Goal: Information Seeking & Learning: Learn about a topic

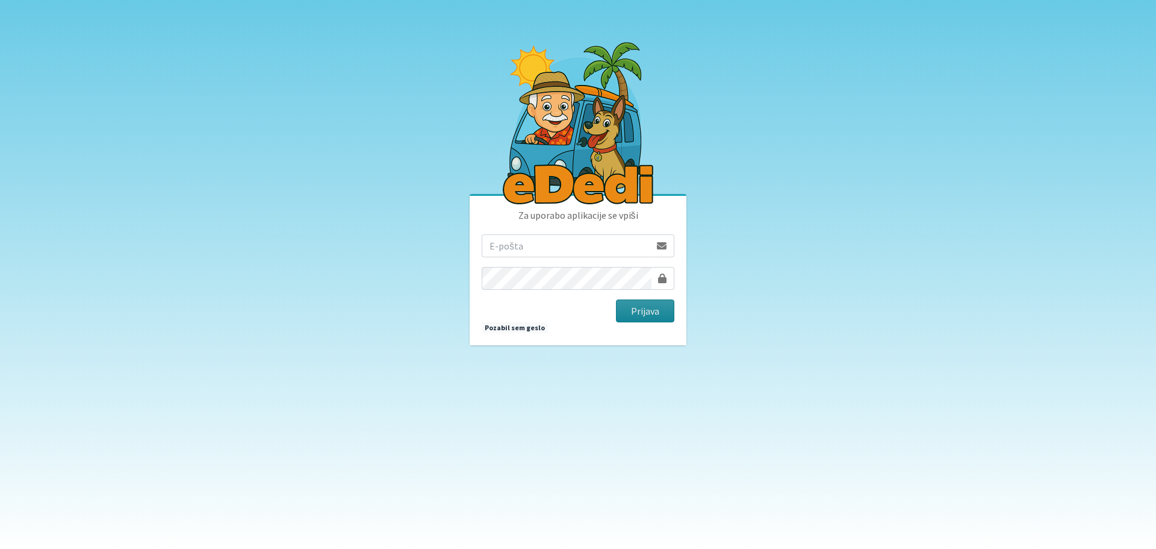
type input "[EMAIL_ADDRESS][DOMAIN_NAME]"
click at [639, 312] on button "Prijava" at bounding box center [645, 310] width 58 height 23
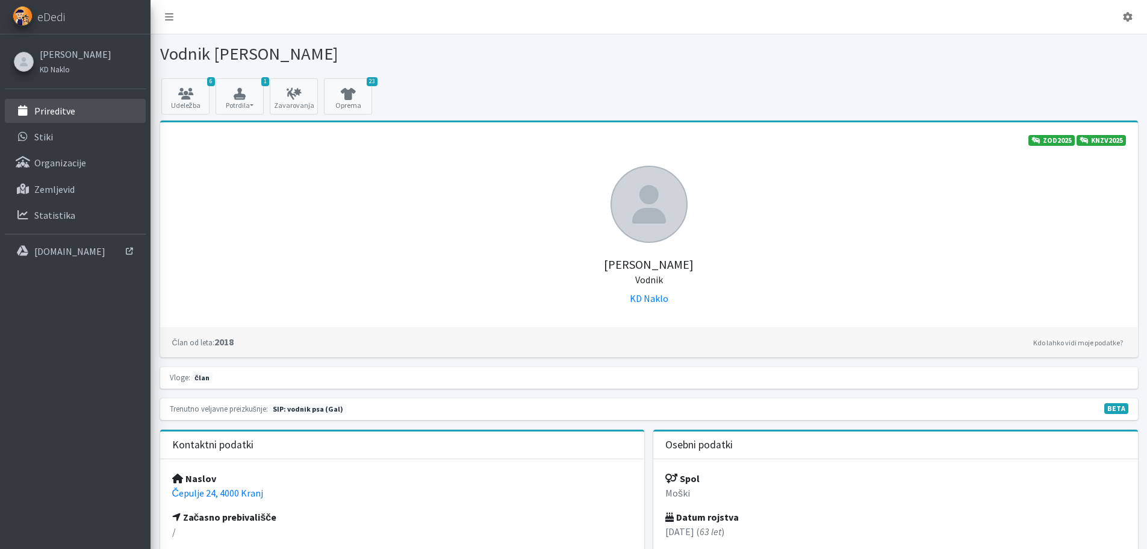
click at [42, 114] on p "Prireditve" at bounding box center [54, 111] width 41 height 12
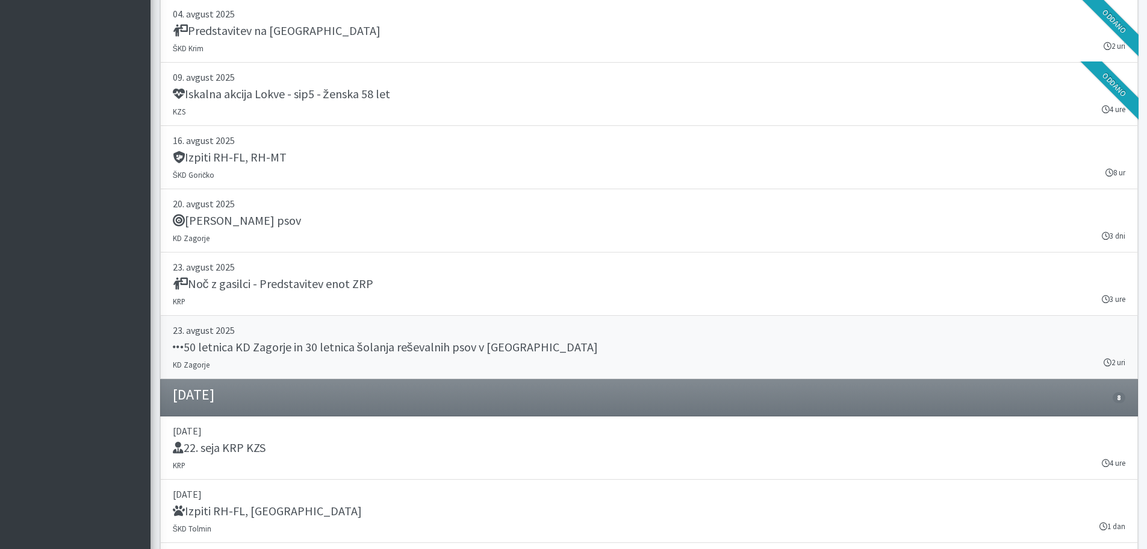
scroll to position [1325, 0]
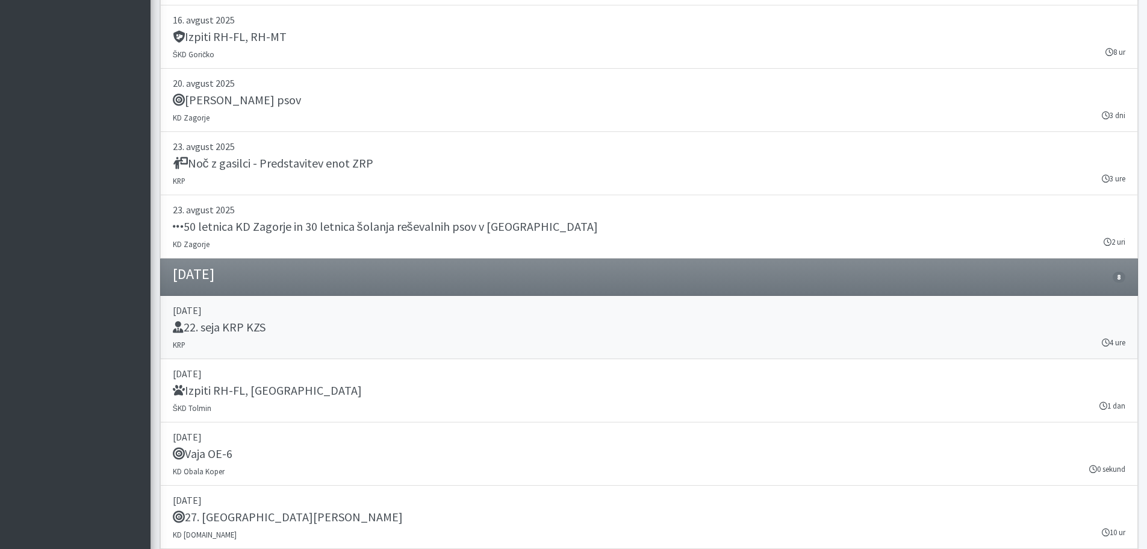
click at [225, 329] on h5 "22. seja KRP KZS" at bounding box center [219, 327] width 93 height 14
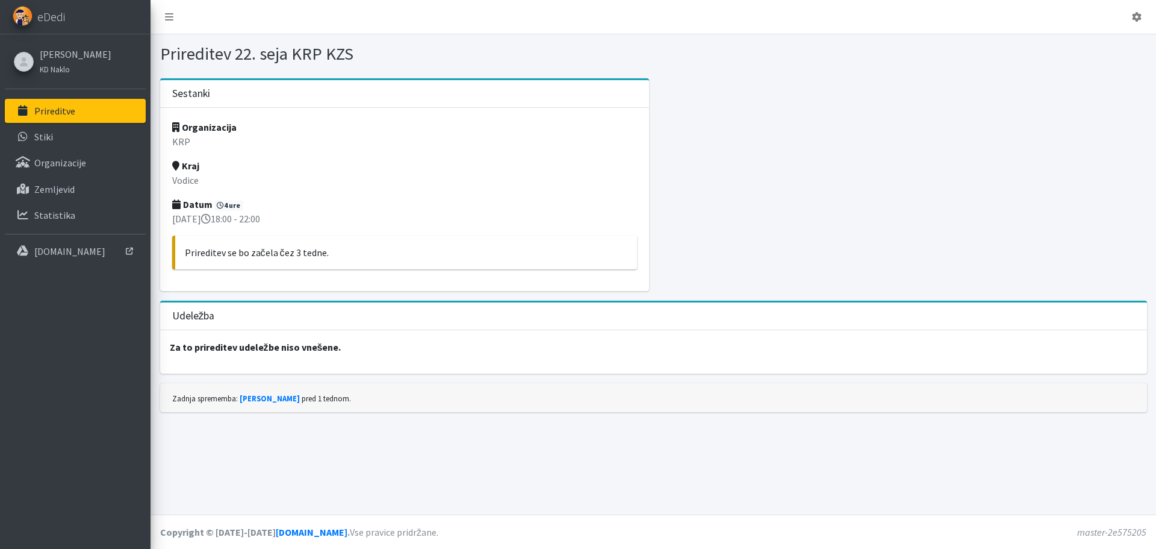
click at [225, 327] on div "Udeležba" at bounding box center [653, 316] width 987 height 28
click at [700, 224] on div at bounding box center [902, 189] width 498 height 222
click at [80, 47] on link "Brane Erjavec" at bounding box center [76, 54] width 72 height 14
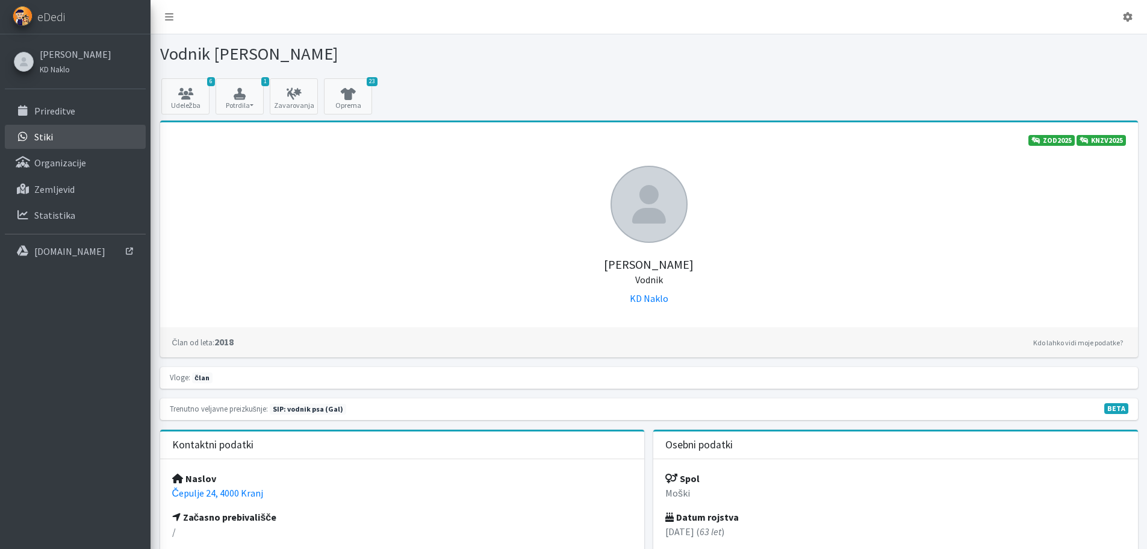
click at [43, 139] on p "Stiki" at bounding box center [43, 137] width 19 height 12
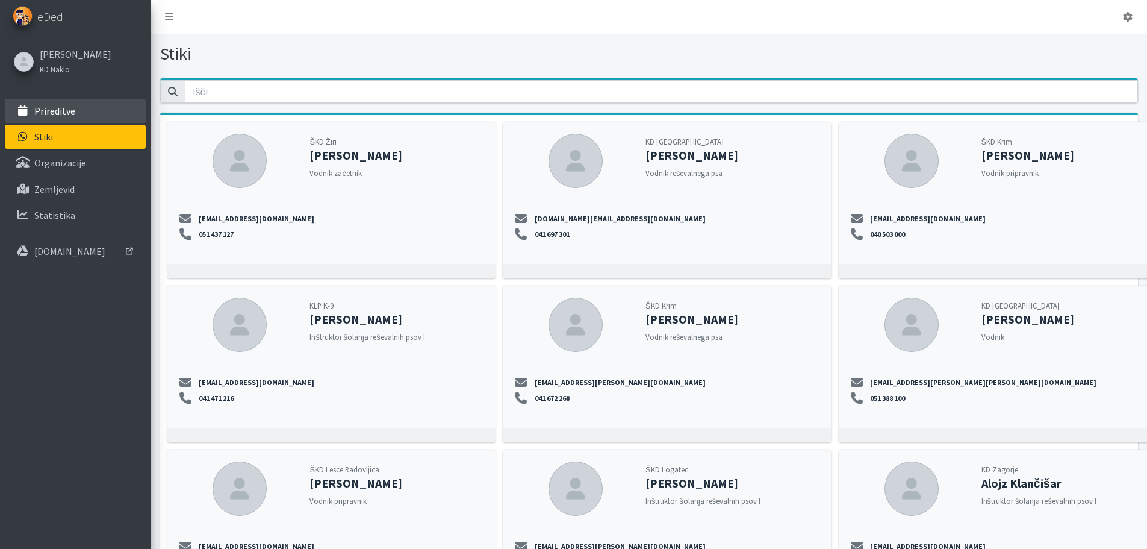
click at [61, 104] on link "Prireditve" at bounding box center [75, 111] width 141 height 24
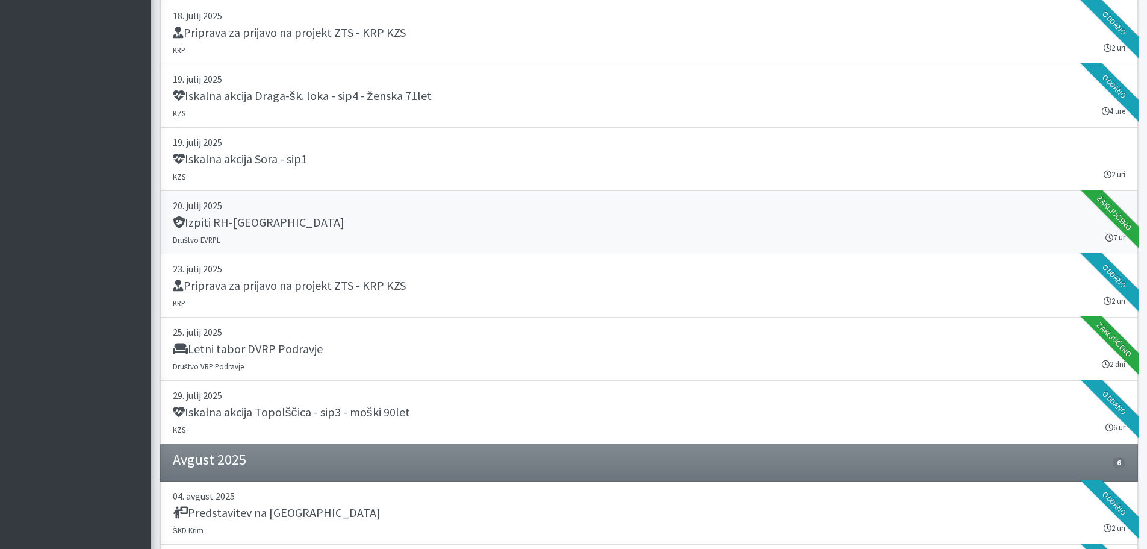
scroll to position [783, 0]
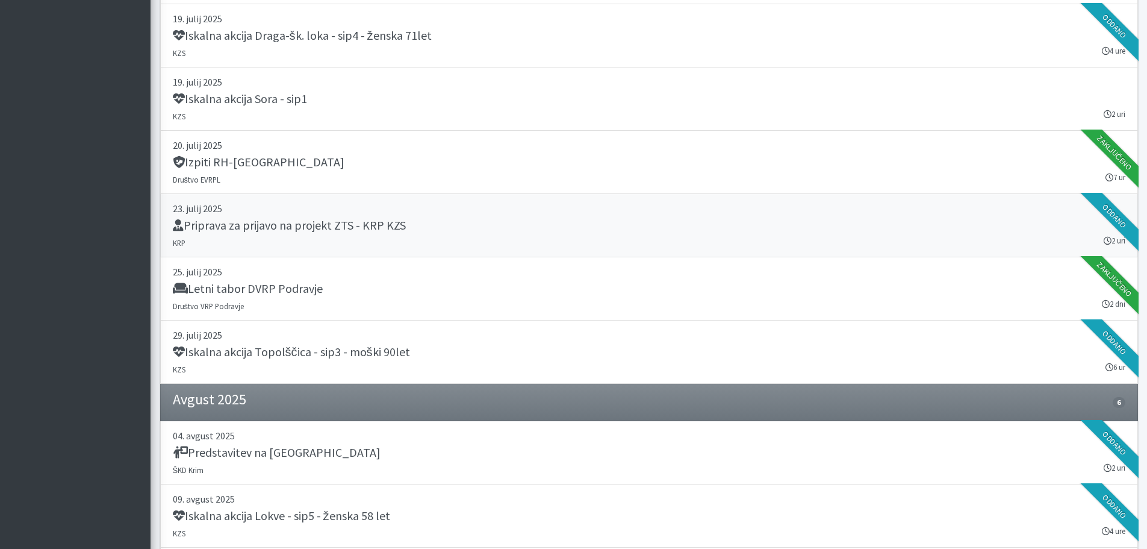
click at [242, 225] on h5 "Priprava za prijavo na projekt ZTS - KRP KZS" at bounding box center [289, 225] width 233 height 14
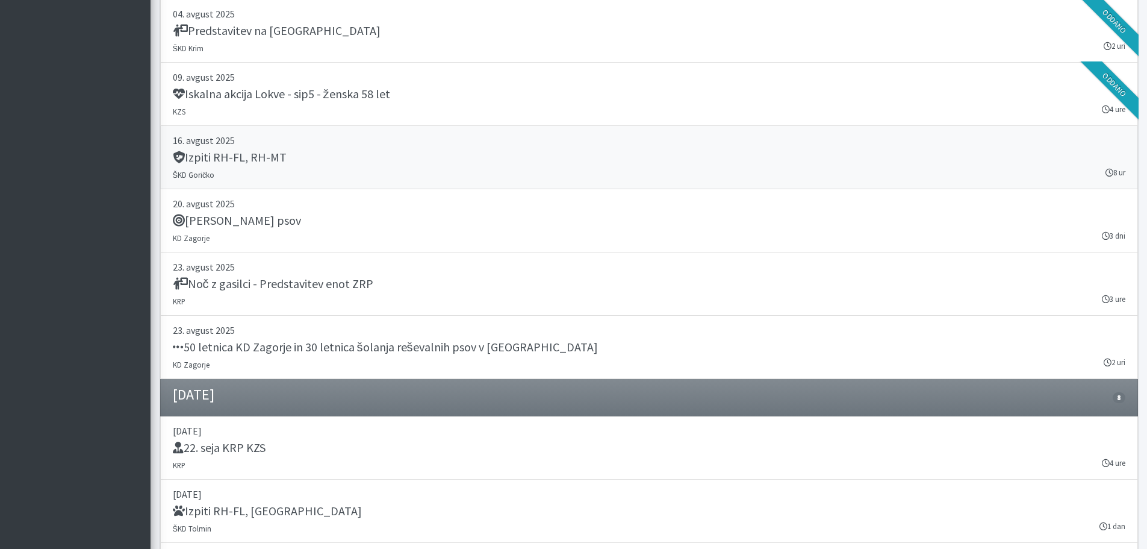
scroll to position [1144, 0]
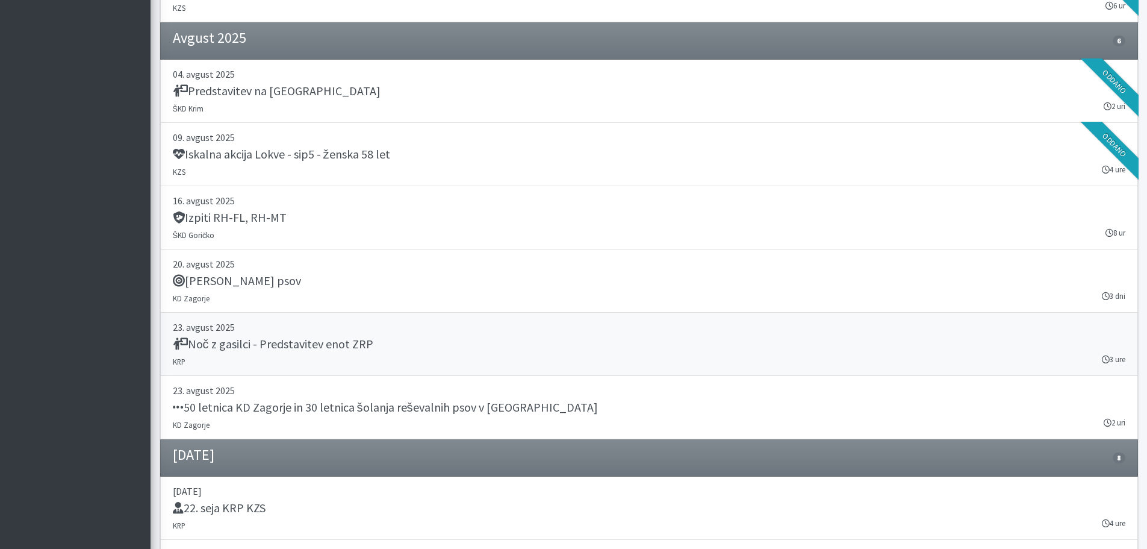
click at [282, 338] on h5 "Noč z gasilci - Predstavitev enot ZRP" at bounding box center [273, 344] width 201 height 14
click at [237, 149] on h5 "Iskalna akcija Lokve - sip5 - ženska 58 let" at bounding box center [281, 154] width 217 height 14
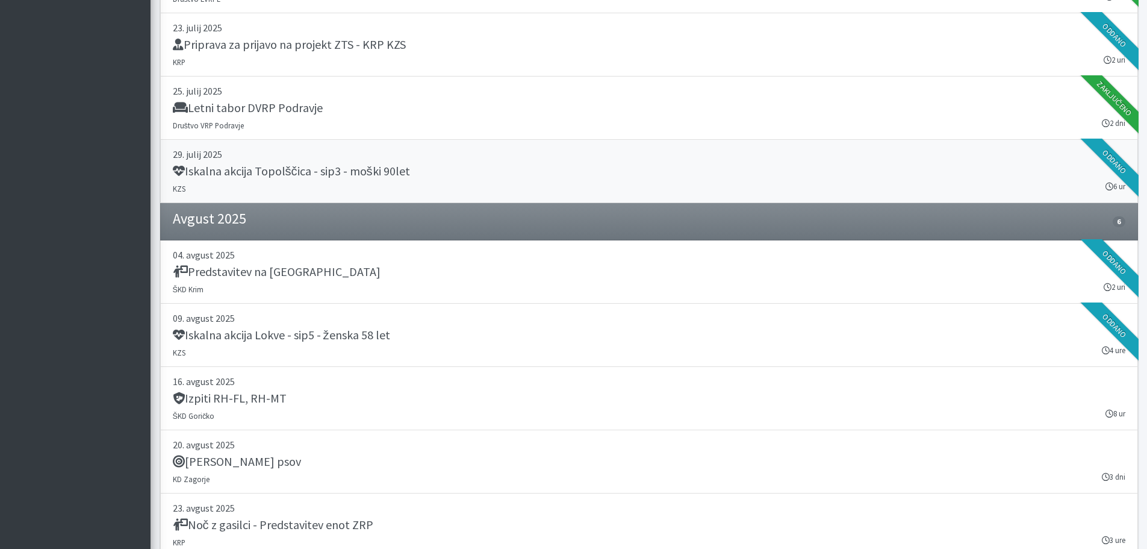
scroll to position [903, 0]
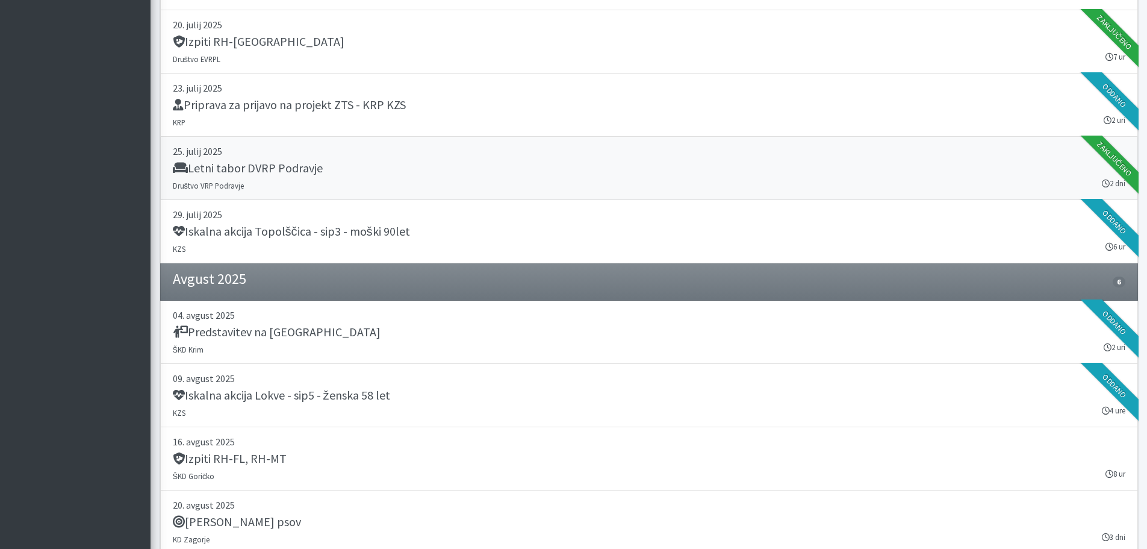
click at [255, 164] on h5 "Letni tabor DVRP Podravje" at bounding box center [248, 168] width 150 height 14
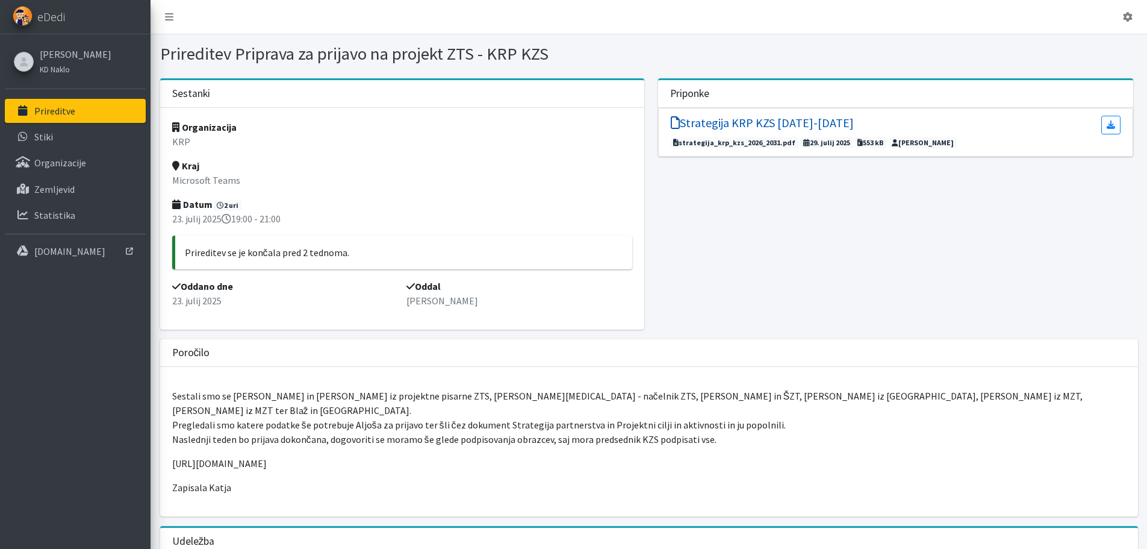
click at [739, 117] on h5 "Strategija KRP KZS 2026-2031" at bounding box center [762, 123] width 183 height 14
drag, startPoint x: 240, startPoint y: 397, endPoint x: 275, endPoint y: 397, distance: 35.5
click at [275, 397] on p "Sestali smo se Aljoša Bizjak in Miha Peternel iz projektne pisarne ZTS, Rok Pan…" at bounding box center [649, 417] width 954 height 58
drag, startPoint x: 325, startPoint y: 401, endPoint x: 373, endPoint y: 402, distance: 48.8
click at [373, 402] on p "Sestali smo se Aljoša Bizjak in Miha Peternel iz projektne pisarne ZTS, Rok Pan…" at bounding box center [649, 417] width 954 height 58
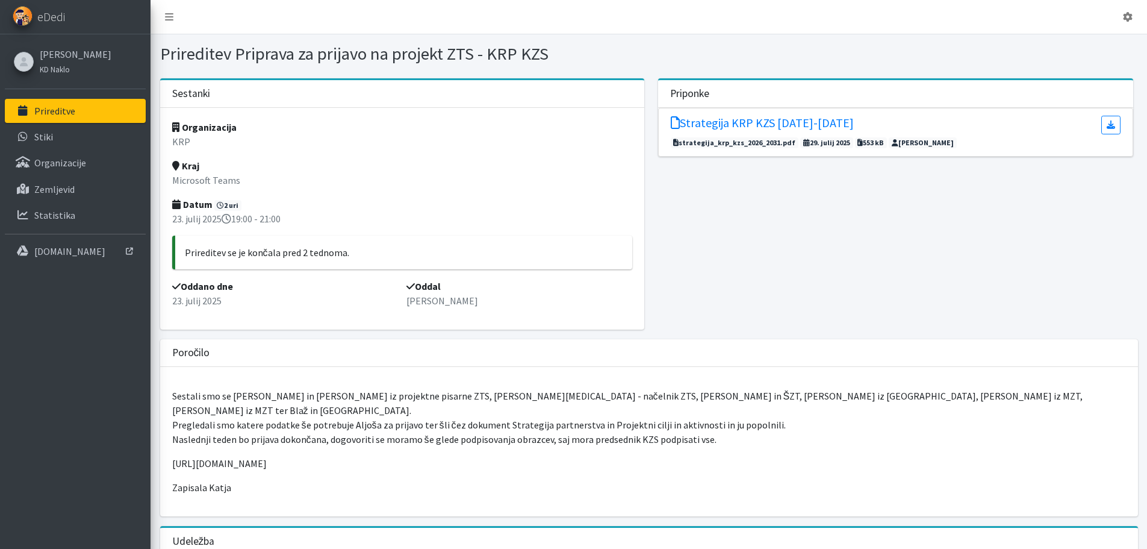
click at [413, 398] on p "Sestali smo se Aljoša Bizjak in Miha Peternel iz projektne pisarne ZTS, Rok Pan…" at bounding box center [649, 417] width 954 height 58
drag, startPoint x: 408, startPoint y: 399, endPoint x: 446, endPoint y: 399, distance: 37.9
click at [446, 399] on p "Sestali smo se Aljoša Bizjak in Miha Peternel iz projektne pisarne ZTS, Rok Pan…" at bounding box center [649, 417] width 954 height 58
drag, startPoint x: 488, startPoint y: 399, endPoint x: 547, endPoint y: 399, distance: 58.4
click at [539, 399] on p "Sestali smo se Aljoša Bizjak in Miha Peternel iz projektne pisarne ZTS, Rok Pan…" at bounding box center [649, 417] width 954 height 58
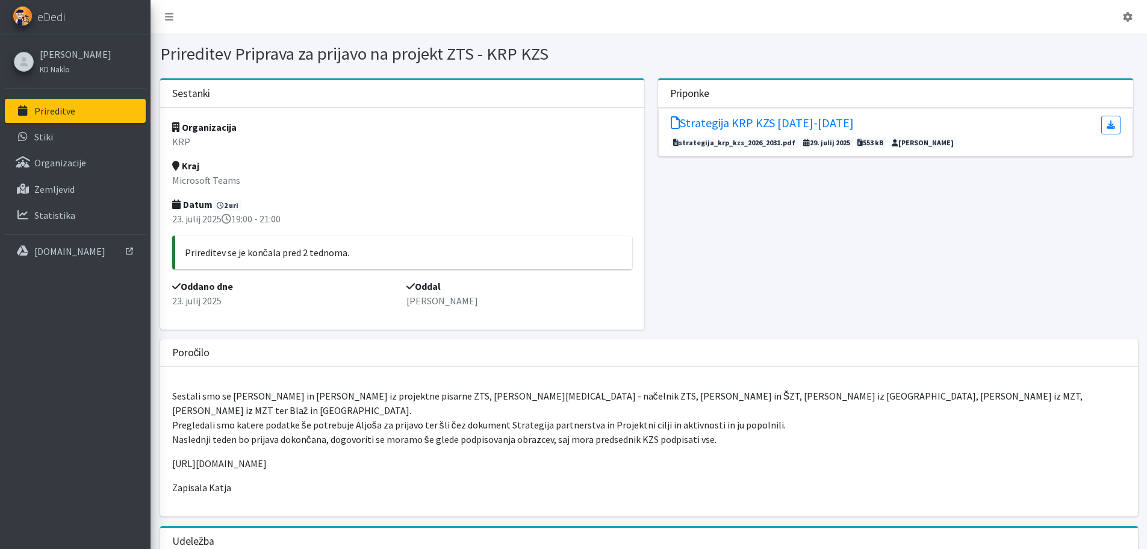
click at [576, 399] on p "Sestali smo se Aljoša Bizjak in Miha Peternel iz projektne pisarne ZTS, Rok Pan…" at bounding box center [649, 417] width 954 height 58
drag, startPoint x: 543, startPoint y: 396, endPoint x: 561, endPoint y: 395, distance: 18.7
click at [552, 397] on p "Sestali smo se Aljoša Bizjak in Miha Peternel iz projektne pisarne ZTS, Rok Pan…" at bounding box center [649, 417] width 954 height 58
drag, startPoint x: 597, startPoint y: 391, endPoint x: 656, endPoint y: 394, distance: 59.7
click at [644, 393] on p "Sestali smo se Aljoša Bizjak in Miha Peternel iz projektne pisarne ZTS, Rok Pan…" at bounding box center [649, 417] width 954 height 58
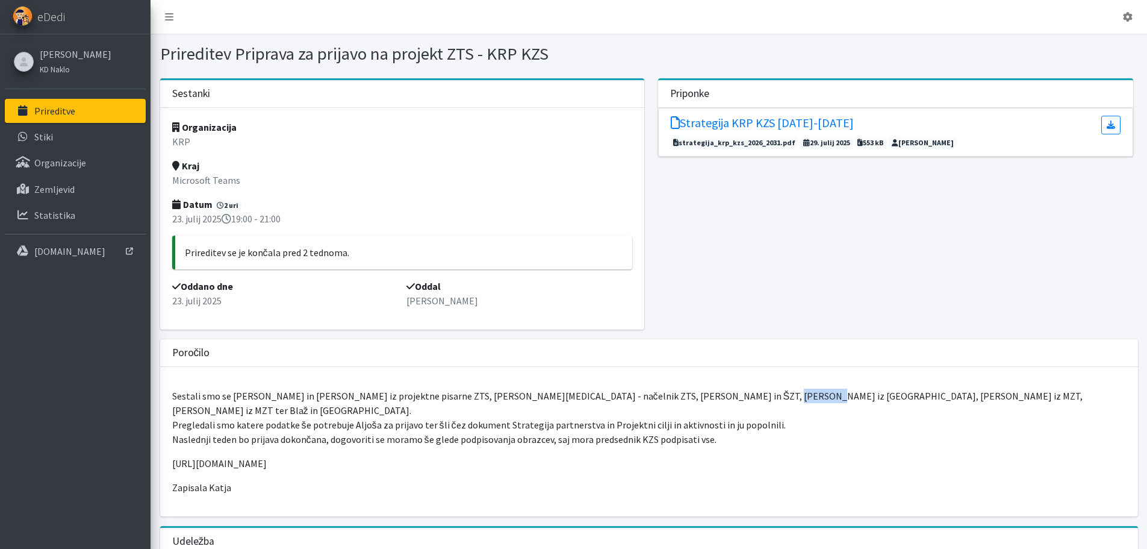
drag, startPoint x: 709, startPoint y: 399, endPoint x: 747, endPoint y: 399, distance: 37.3
click at [746, 399] on p "Sestali smo se Aljoša Bizjak in Miha Peternel iz projektne pisarne ZTS, Rok Pan…" at bounding box center [649, 417] width 954 height 58
drag, startPoint x: 794, startPoint y: 399, endPoint x: 868, endPoint y: 402, distance: 74.2
click at [849, 402] on p "Sestali smo se Aljoša Bizjak in Miha Peternel iz projektne pisarne ZTS, Rok Pan…" at bounding box center [649, 417] width 954 height 58
drag, startPoint x: 850, startPoint y: 402, endPoint x: 884, endPoint y: 404, distance: 33.8
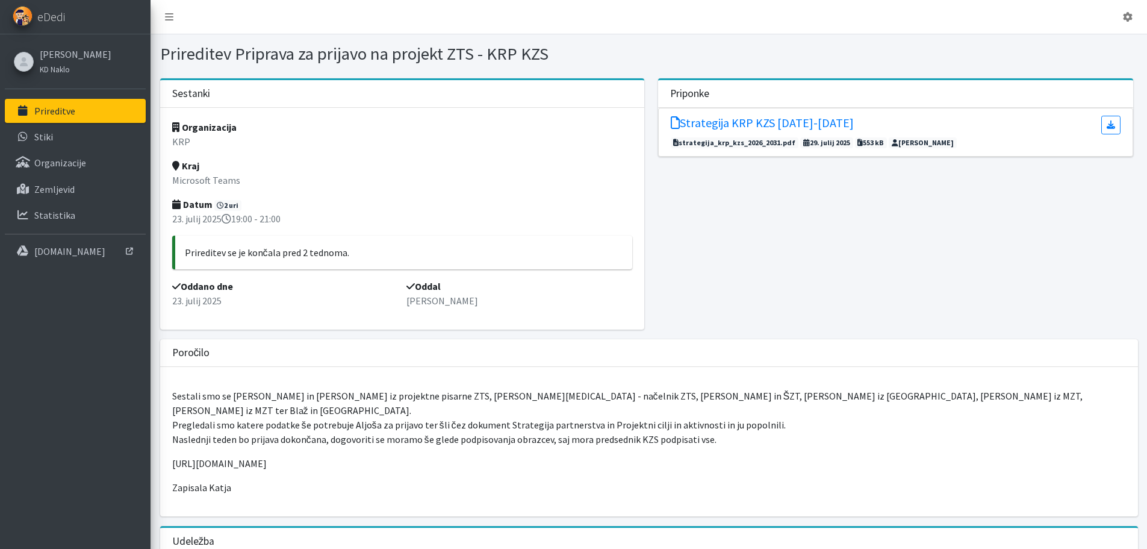
click at [852, 402] on p "Sestali smo se Aljoša Bizjak in Miha Peternel iz projektne pisarne ZTS, Rok Pan…" at bounding box center [649, 417] width 954 height 58
drag, startPoint x: 866, startPoint y: 398, endPoint x: 887, endPoint y: 396, distance: 21.2
click at [879, 399] on p "Sestali smo se Aljoša Bizjak in Miha Peternel iz projektne pisarne ZTS, Rok Pan…" at bounding box center [649, 417] width 954 height 58
click at [909, 396] on p "Sestali smo se Aljoša Bizjak in Miha Peternel iz projektne pisarne ZTS, Rok Pan…" at bounding box center [649, 417] width 954 height 58
drag, startPoint x: 175, startPoint y: 408, endPoint x: 303, endPoint y: 411, distance: 127.7
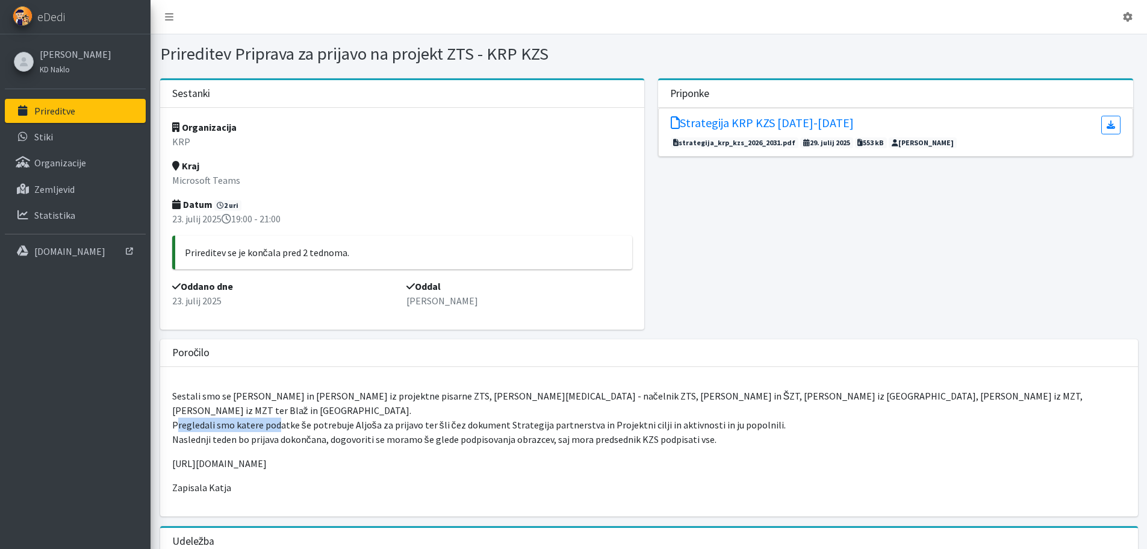
click at [290, 411] on p "Sestali smo se Aljoša Bizjak in Miha Peternel iz projektne pisarne ZTS, Rok Pan…" at bounding box center [649, 417] width 954 height 58
drag, startPoint x: 346, startPoint y: 414, endPoint x: 372, endPoint y: 413, distance: 25.3
click at [372, 413] on p "Sestali smo se Aljoša Bizjak in Miha Peternel iz projektne pisarne ZTS, Rok Pan…" at bounding box center [649, 417] width 954 height 58
drag, startPoint x: 257, startPoint y: 413, endPoint x: 295, endPoint y: 415, distance: 38.0
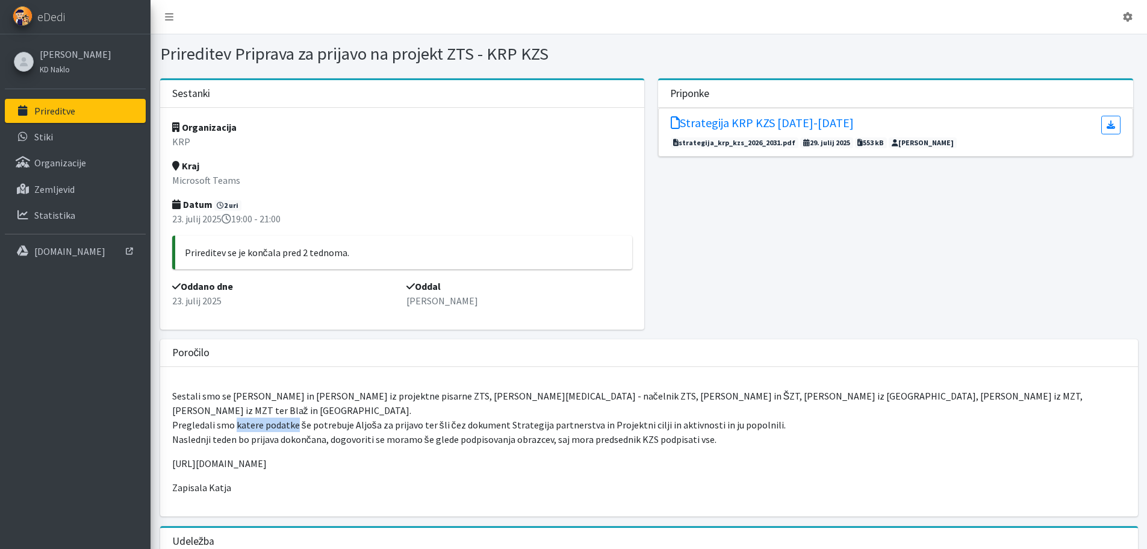
click at [295, 415] on p "Sestali smo se Aljoša Bizjak in Miha Peternel iz projektne pisarne ZTS, Rok Pan…" at bounding box center [649, 417] width 954 height 58
drag, startPoint x: 343, startPoint y: 410, endPoint x: 388, endPoint y: 413, distance: 45.9
click at [388, 413] on p "Sestali smo se Aljoša Bizjak in Miha Peternel iz projektne pisarne ZTS, Rok Pan…" at bounding box center [649, 417] width 954 height 58
click at [402, 414] on p "Sestali smo se Aljoša Bizjak in Miha Peternel iz projektne pisarne ZTS, Rok Pan…" at bounding box center [649, 417] width 954 height 58
drag, startPoint x: 418, startPoint y: 414, endPoint x: 446, endPoint y: 415, distance: 28.3
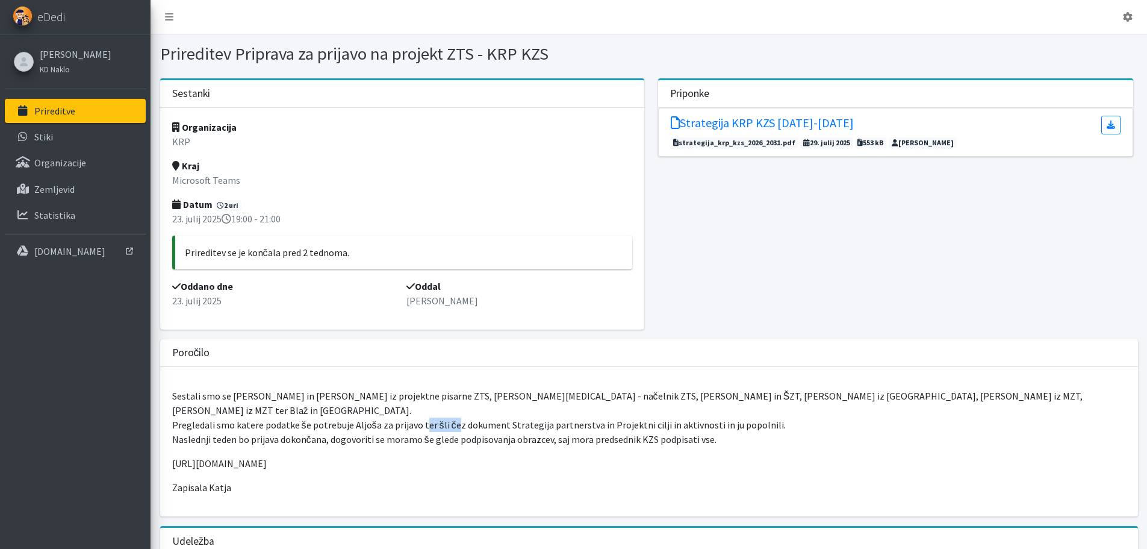
click at [446, 415] on p "Sestali smo se Aljoša Bizjak in Miha Peternel iz projektne pisarne ZTS, Rok Pan…" at bounding box center [649, 417] width 954 height 58
click at [452, 415] on p "Sestali smo se Aljoša Bizjak in Miha Peternel iz projektne pisarne ZTS, Rok Pan…" at bounding box center [649, 417] width 954 height 58
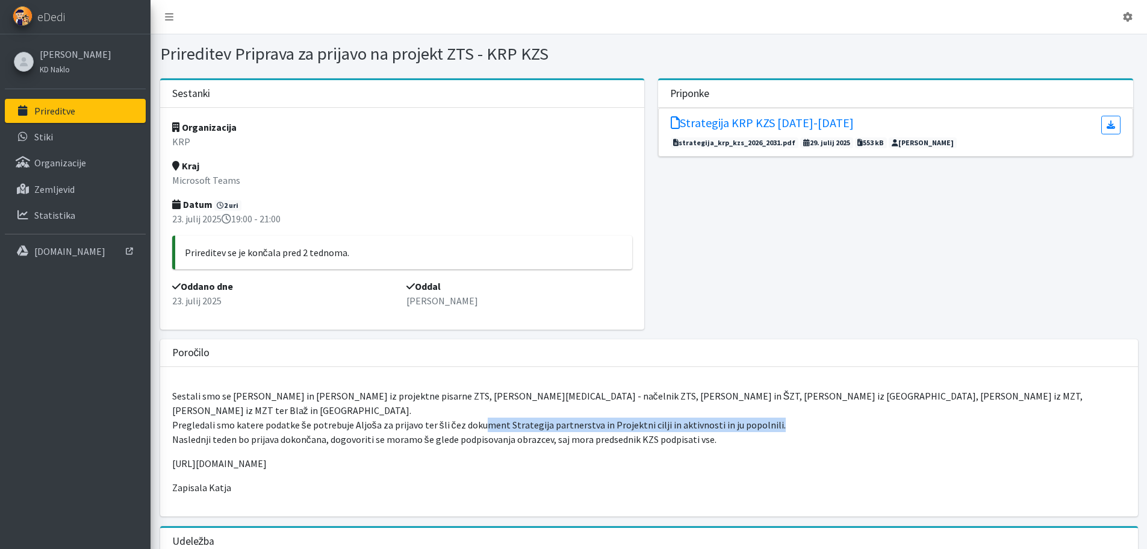
drag, startPoint x: 476, startPoint y: 414, endPoint x: 652, endPoint y: 415, distance: 175.9
click at [776, 411] on p "Sestali smo se Aljoša Bizjak in Miha Peternel iz projektne pisarne ZTS, Rok Pan…" at bounding box center [649, 417] width 954 height 58
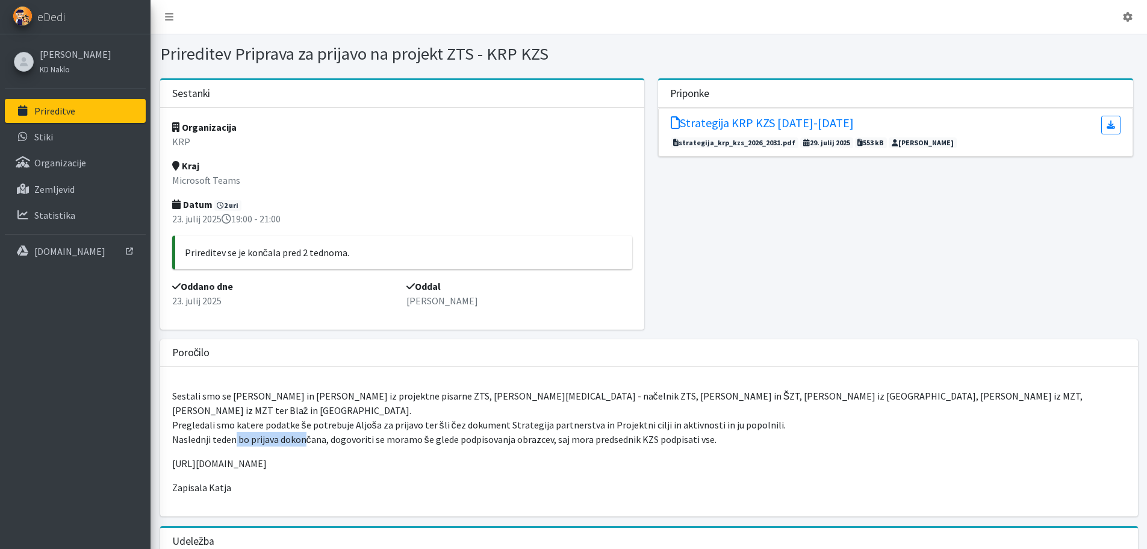
drag, startPoint x: 236, startPoint y: 423, endPoint x: 340, endPoint y: 427, distance: 103.7
click at [322, 424] on p "Sestali smo se Aljoša Bizjak in Miha Peternel iz projektne pisarne ZTS, Rok Pan…" at bounding box center [649, 417] width 954 height 58
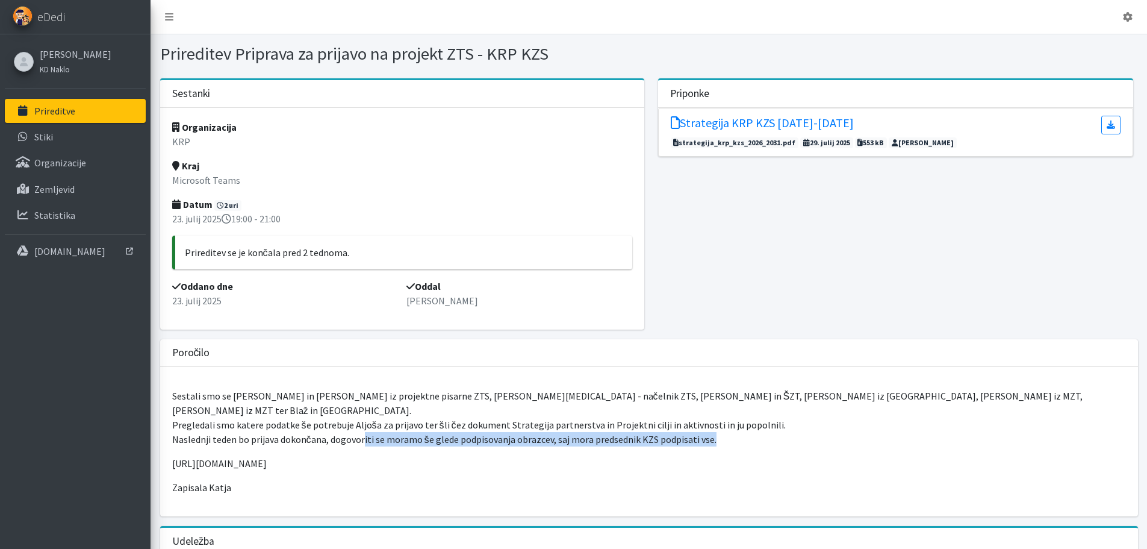
drag, startPoint x: 391, startPoint y: 430, endPoint x: 733, endPoint y: 422, distance: 341.6
click at [729, 424] on p "Sestali smo se Aljoša Bizjak in Miha Peternel iz projektne pisarne ZTS, Rok Pan…" at bounding box center [649, 417] width 954 height 58
drag, startPoint x: 734, startPoint y: 423, endPoint x: 549, endPoint y: 445, distance: 185.6
click at [732, 423] on p "Sestali smo se Aljoša Bizjak in Miha Peternel iz projektne pisarne ZTS, Rok Pan…" at bounding box center [649, 417] width 954 height 58
drag, startPoint x: 234, startPoint y: 444, endPoint x: 272, endPoint y: 446, distance: 38.0
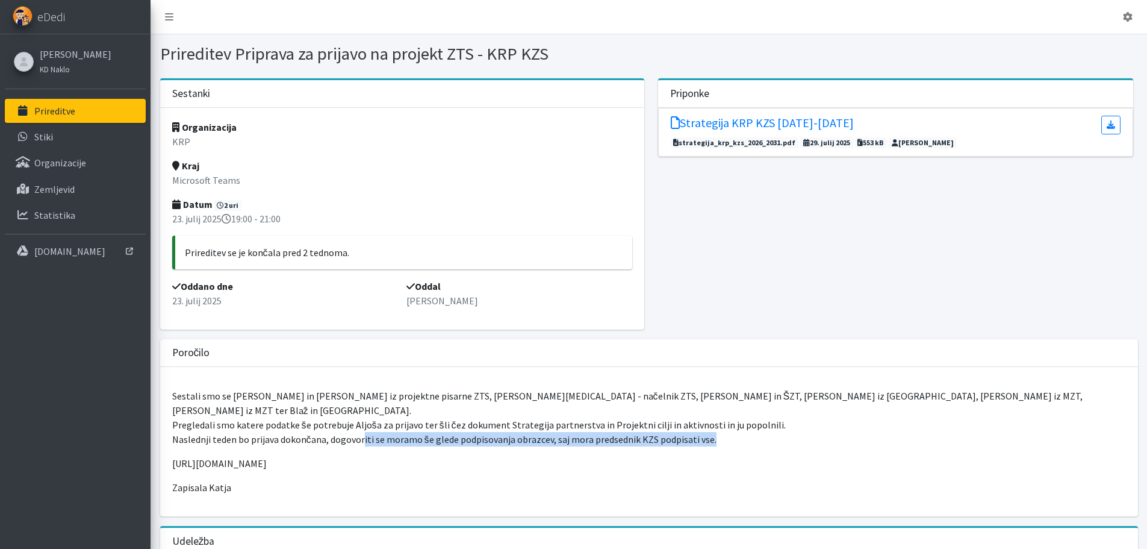
click at [272, 456] on p "https://www.gov.si/zbirke/javne-objave/javni-razpis-za-razvoj-in-profesionaliza…" at bounding box center [649, 463] width 954 height 14
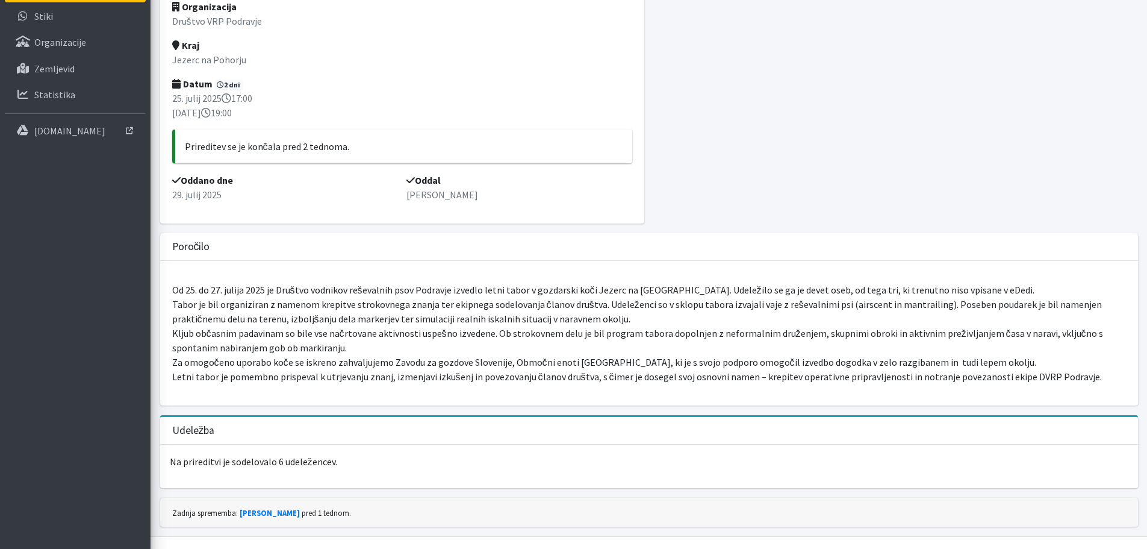
scroll to position [142, 0]
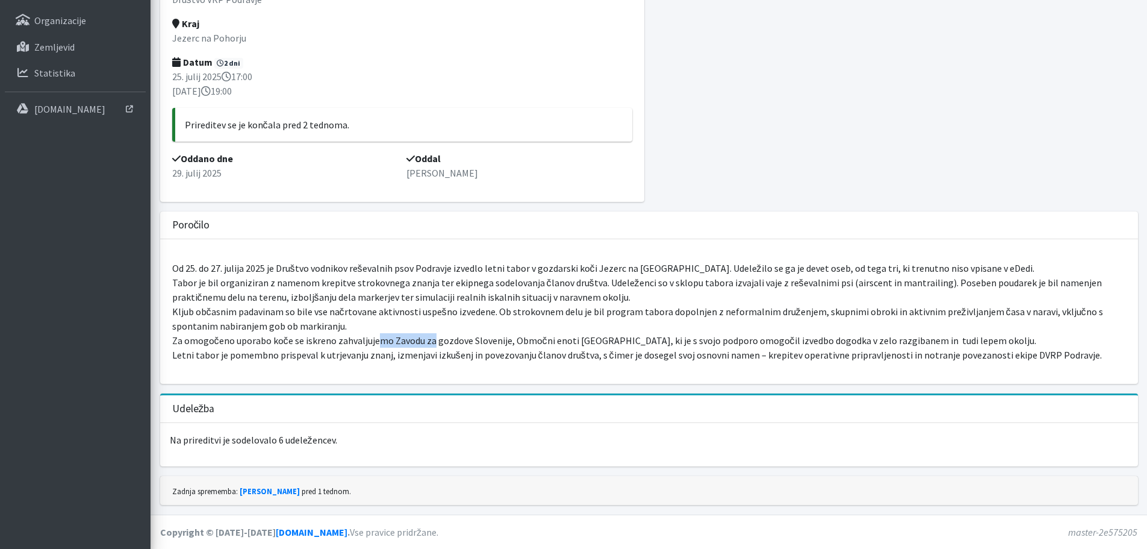
drag, startPoint x: 384, startPoint y: 344, endPoint x: 437, endPoint y: 346, distance: 52.5
click at [432, 346] on p "Od 25. do 27. julija 2025 je Društvo vodnikov reševalnih psov Podravje izvedlo …" at bounding box center [649, 311] width 954 height 101
click at [478, 348] on p "Od 25. do 27. julija 2025 je Društvo vodnikov reševalnih psov Podravje izvedlo …" at bounding box center [649, 311] width 954 height 101
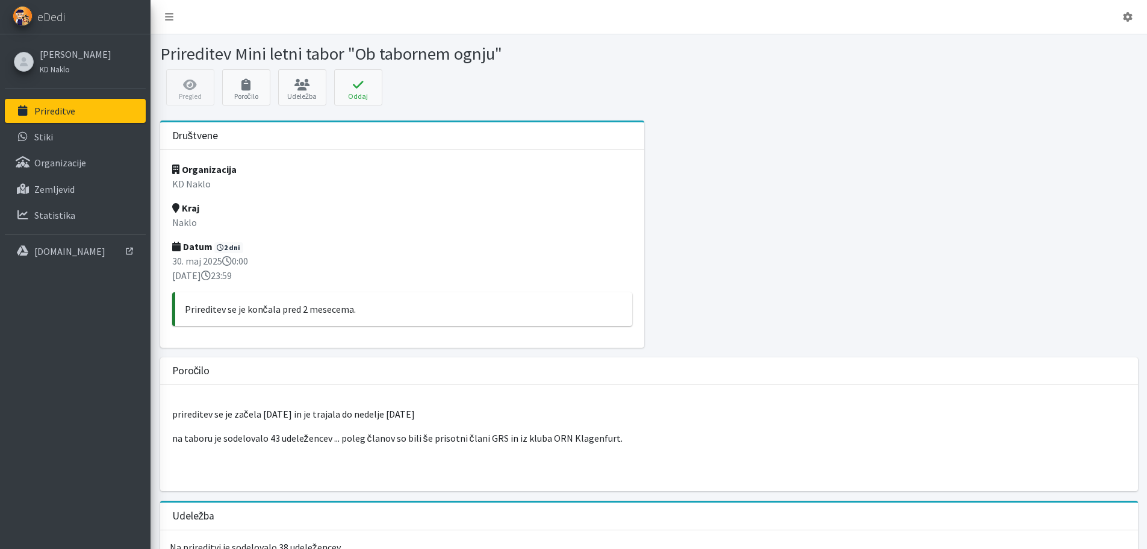
click at [619, 441] on p "na taboru je sodelovalo 43 udeležencev ... poleg članov so bili še prisotni čla…" at bounding box center [649, 438] width 954 height 14
click at [365, 100] on button "Oddaj" at bounding box center [358, 87] width 48 height 36
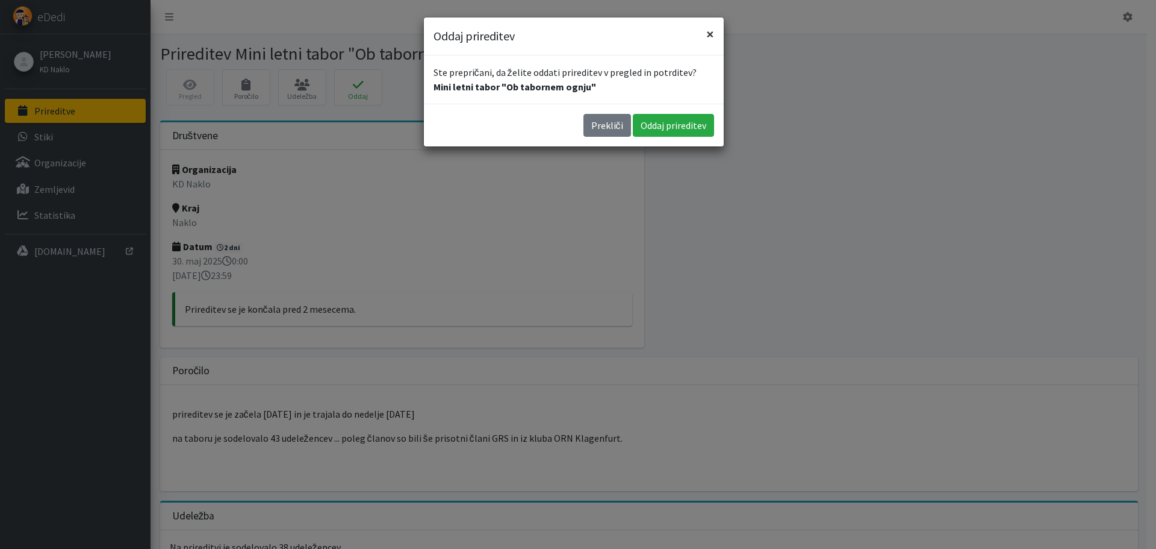
click at [712, 28] on span "×" at bounding box center [710, 34] width 8 height 19
